Goal: Go to known website: Go to known website

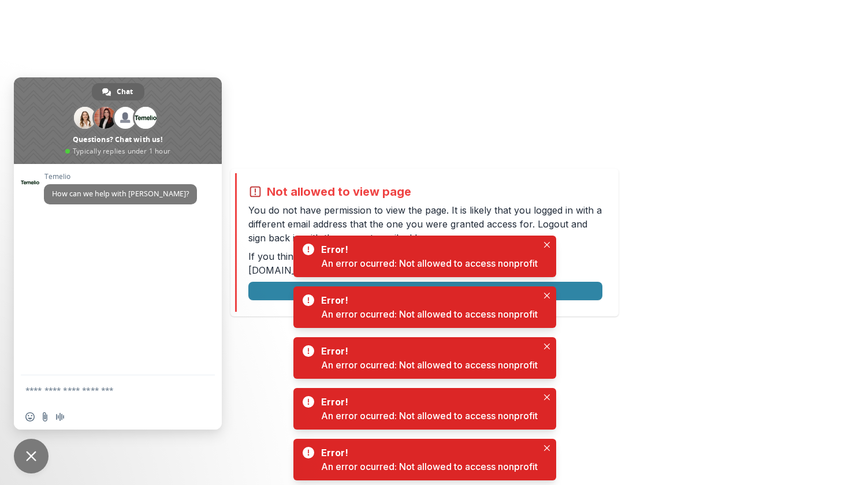
drag, startPoint x: 570, startPoint y: 112, endPoint x: 552, endPoint y: 29, distance: 84.4
click at [552, 29] on div "Not allowed to view page You do not have permission to view the page. It is lik…" at bounding box center [424, 242] width 849 height 485
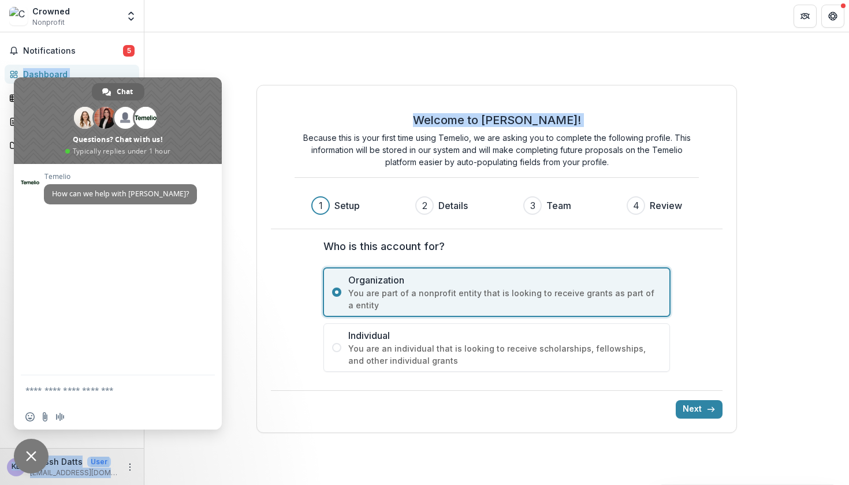
drag, startPoint x: 671, startPoint y: 39, endPoint x: 356, endPoint y: 30, distance: 315.0
click at [356, 30] on div "Crowned Nonprofit Team Settings Settings Notifications 5 Dashboard Tasks Propos…" at bounding box center [424, 242] width 849 height 485
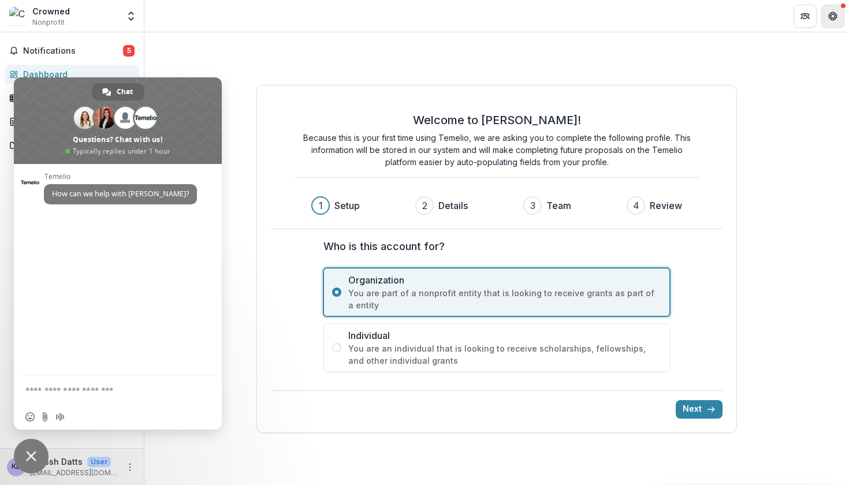
click at [832, 13] on icon "Get Help" at bounding box center [833, 13] width 3 height 2
drag, startPoint x: 745, startPoint y: 16, endPoint x: 468, endPoint y: 105, distance: 290.5
click at [468, 105] on div "Crowned Nonprofit Team Settings Settings Notifications 5 Dashboard Tasks Propos…" at bounding box center [424, 242] width 849 height 485
click at [130, 465] on icon "More" at bounding box center [129, 467] width 9 height 9
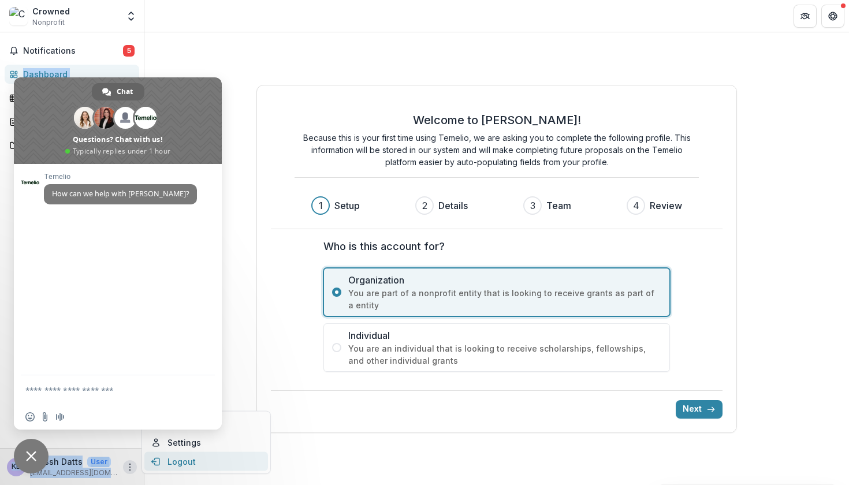
click at [157, 459] on icon "button" at bounding box center [155, 461] width 9 height 9
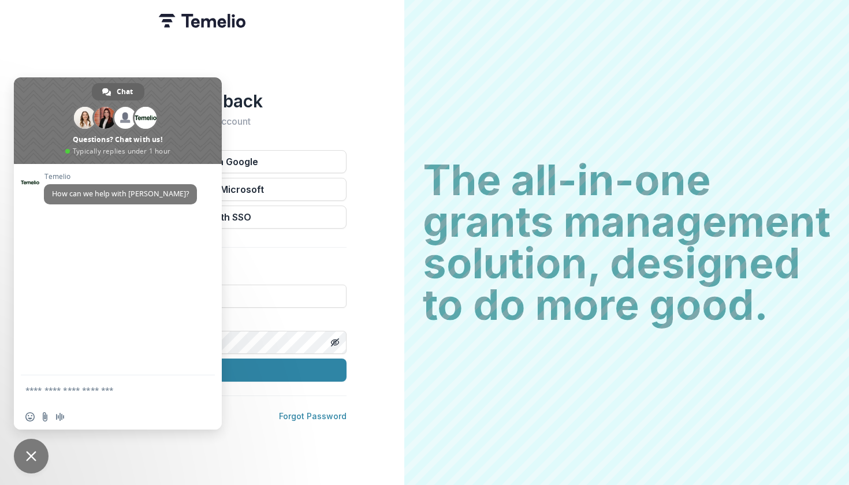
click at [27, 458] on span "Close chat" at bounding box center [31, 456] width 10 height 10
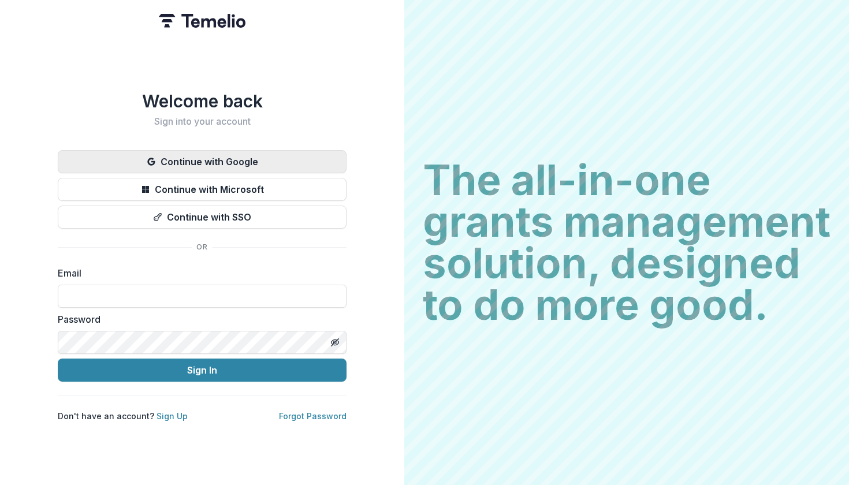
click at [215, 165] on button "Continue with Google" at bounding box center [202, 161] width 289 height 23
